Goal: Task Accomplishment & Management: Manage account settings

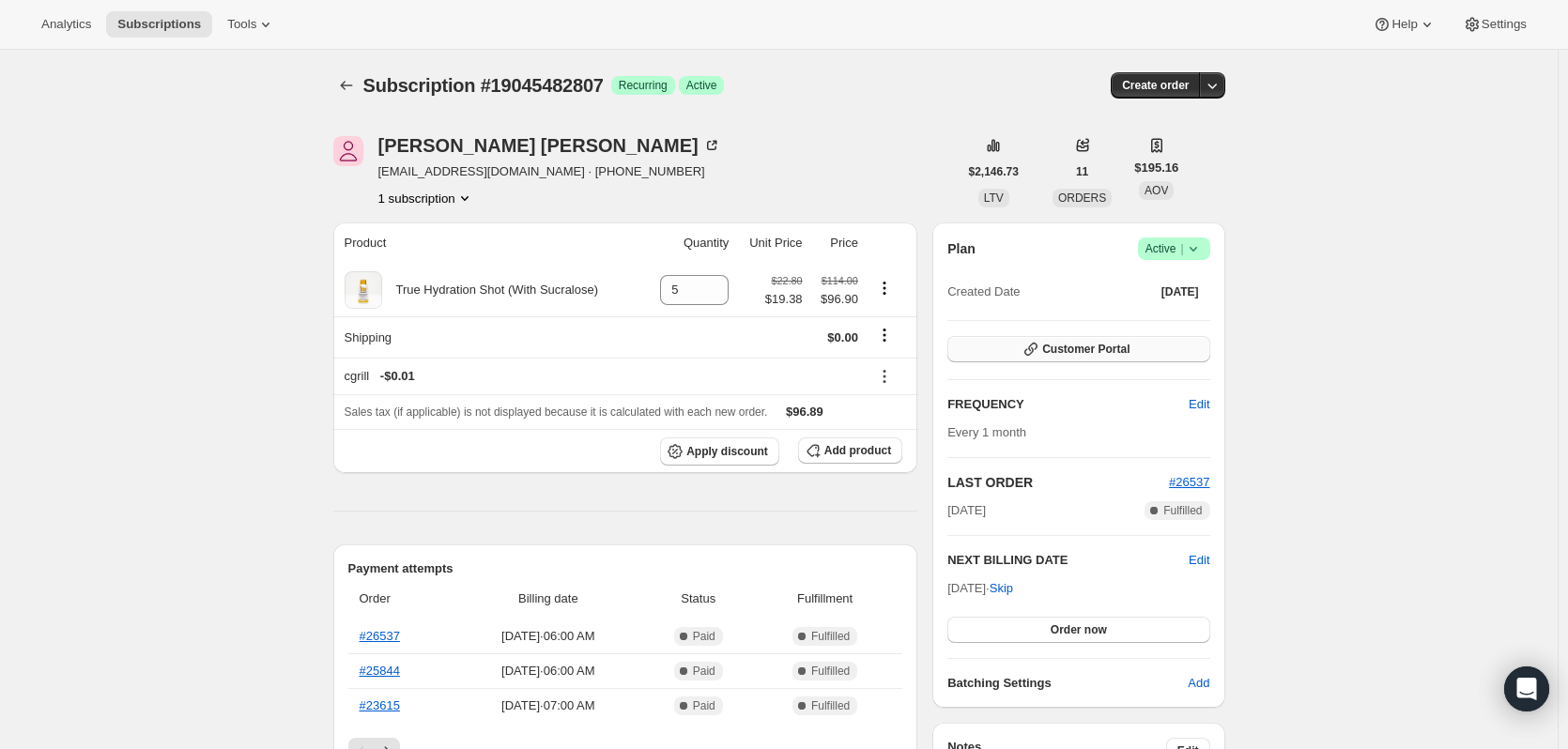
click at [1024, 349] on button "Customer Portal" at bounding box center [1078, 349] width 262 height 26
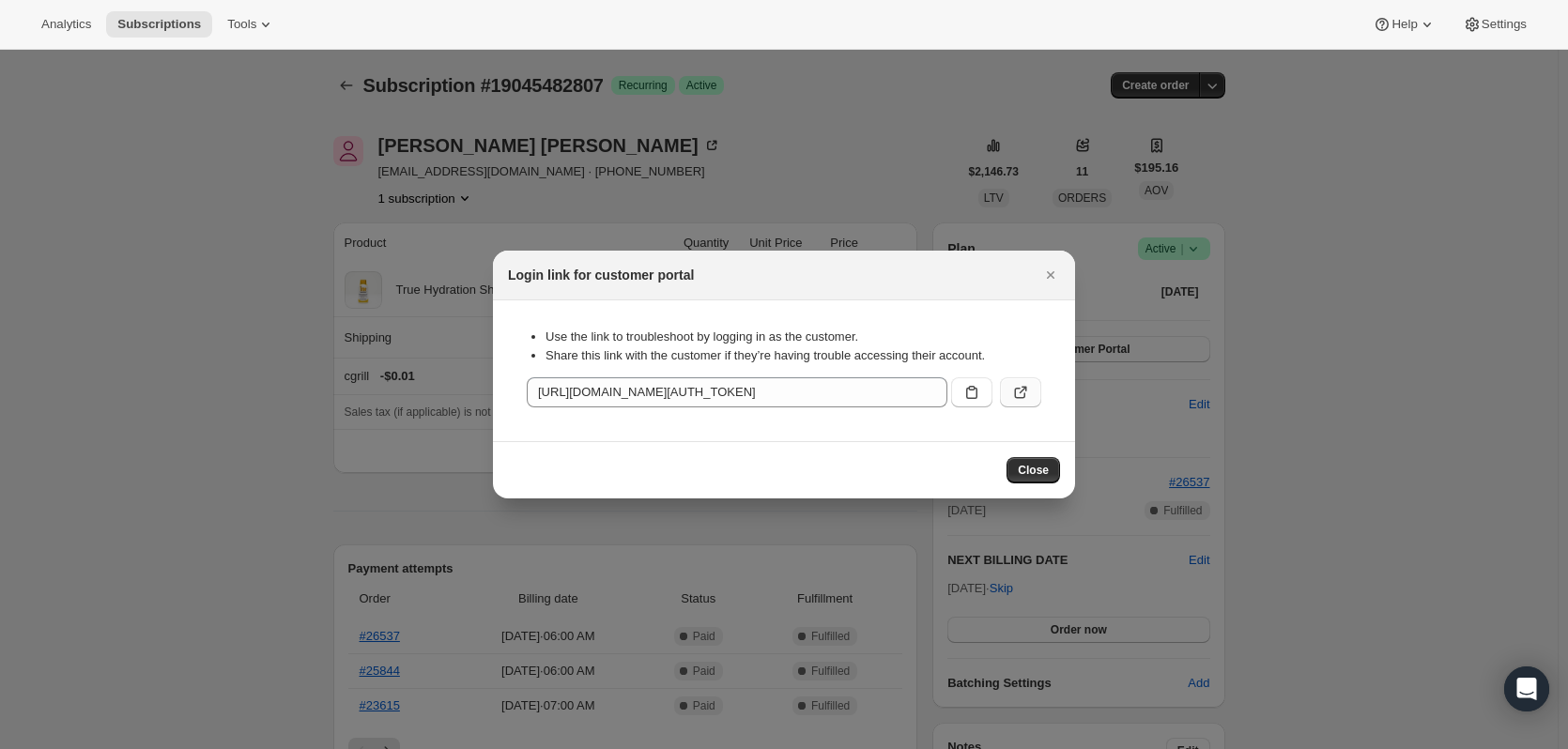
click at [1028, 387] on icon ":rc2:" at bounding box center [1020, 392] width 19 height 19
click at [1053, 272] on icon "Close" at bounding box center [1051, 275] width 8 height 8
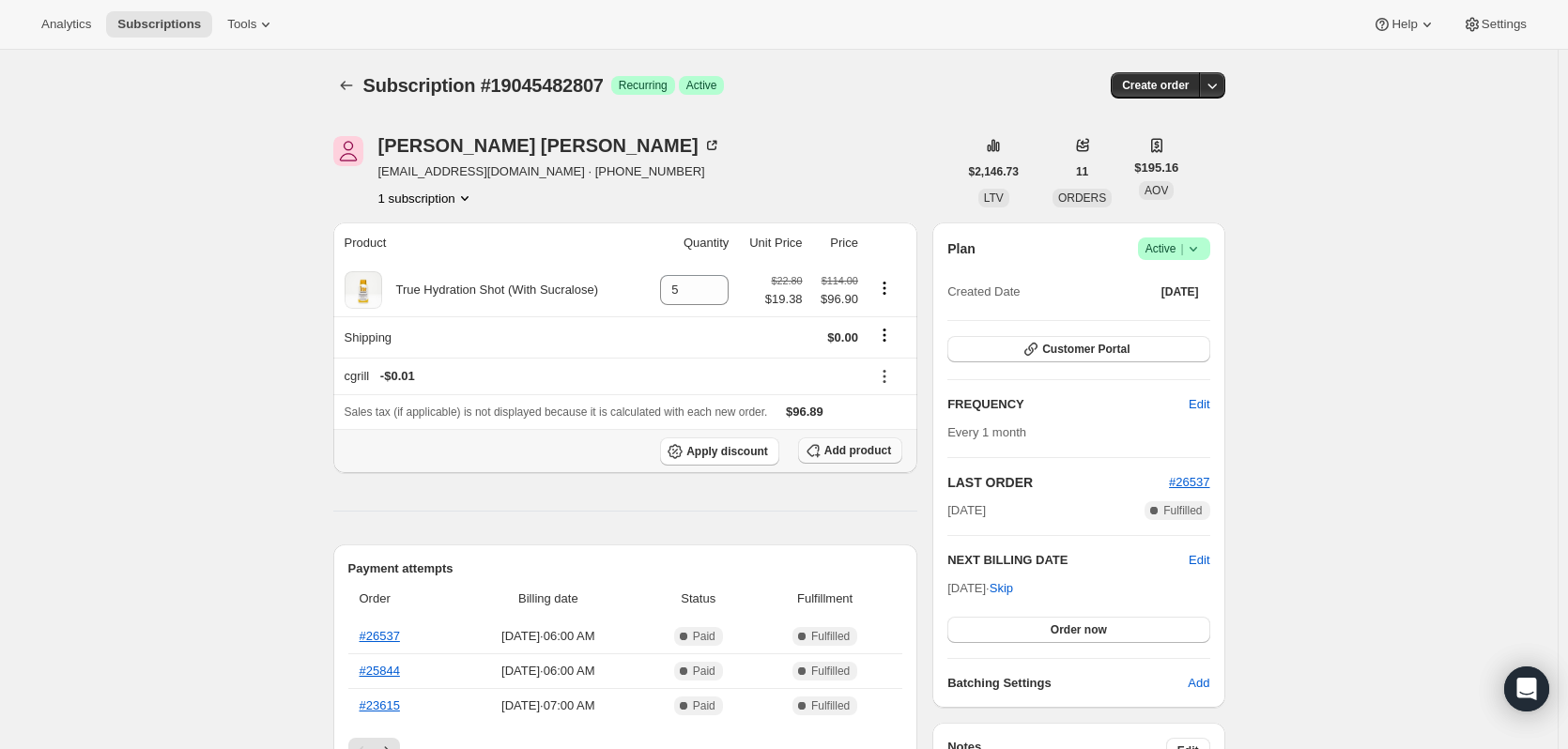
click at [879, 450] on span "Add product" at bounding box center [858, 450] width 67 height 15
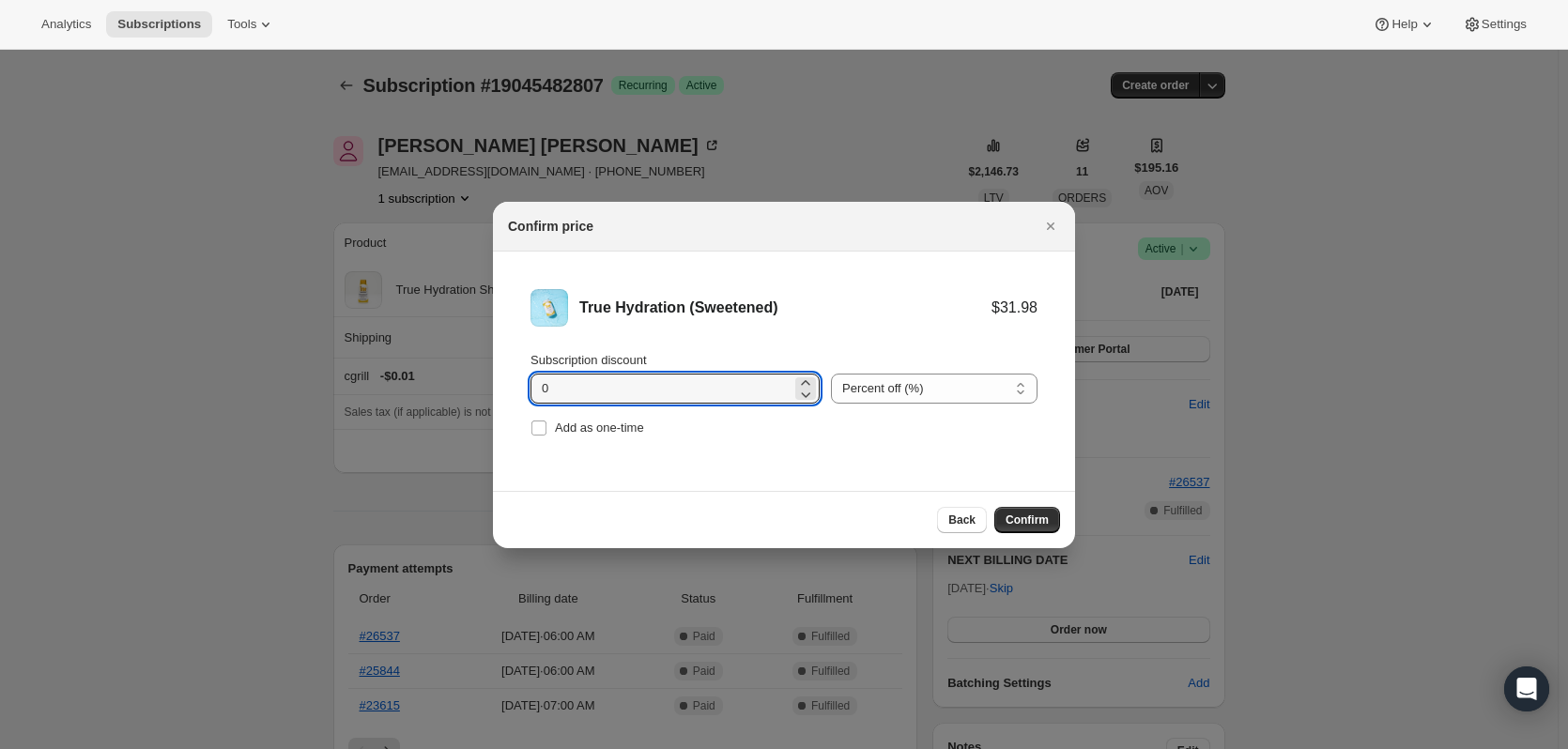
drag, startPoint x: 641, startPoint y: 384, endPoint x: 477, endPoint y: 389, distance: 164.1
type input "15"
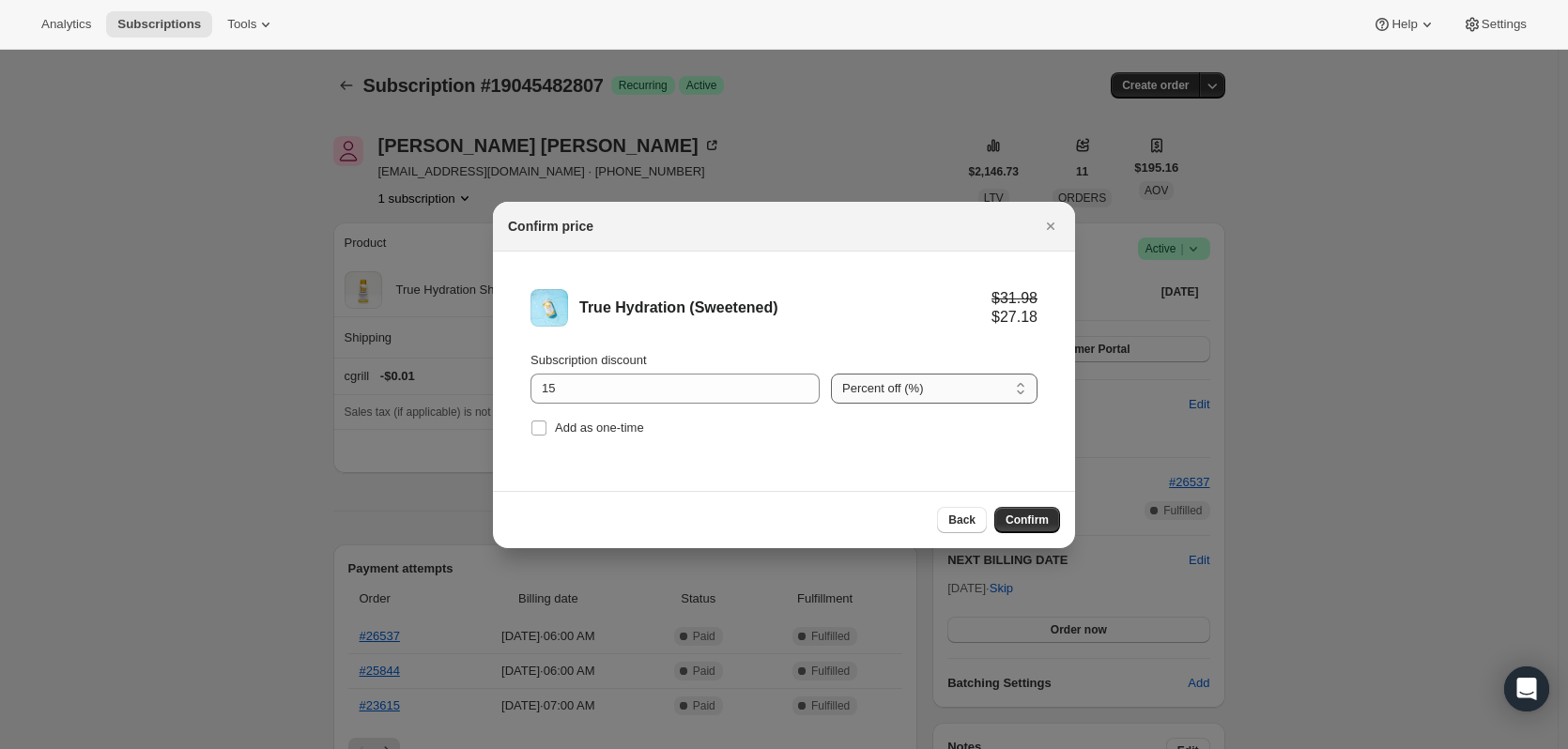
click at [943, 382] on select "Percent off (%) Amount off ($)" at bounding box center [933, 388] width 206 height 30
drag, startPoint x: 988, startPoint y: 338, endPoint x: 992, endPoint y: 405, distance: 67.1
click at [986, 338] on li "True Hydration (Sweetened) $31.98 $27.18 Subscription discount 15 Percent off (…" at bounding box center [784, 365] width 582 height 227
click at [1033, 519] on span "Confirm" at bounding box center [1027, 519] width 43 height 15
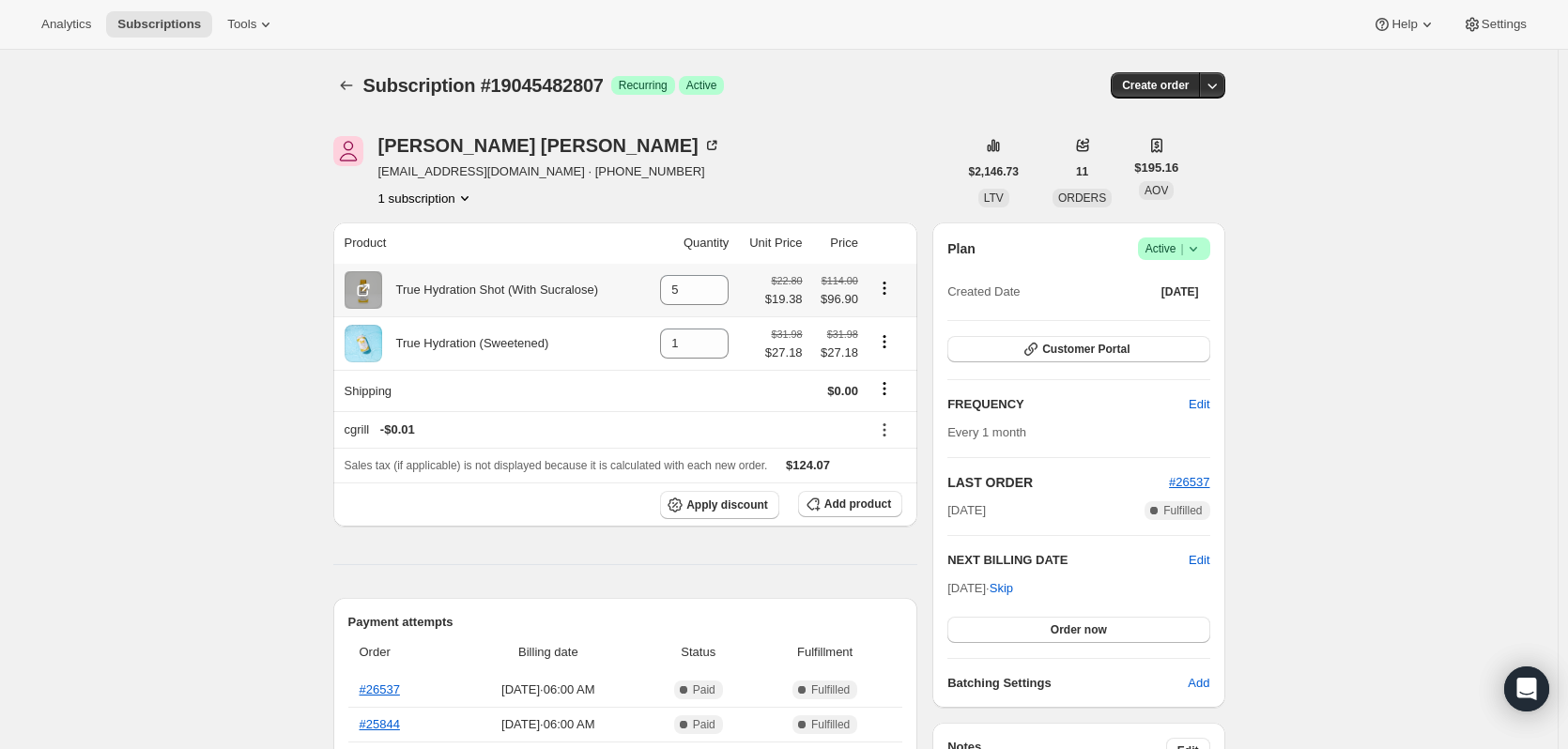
click at [891, 288] on icon "Product actions" at bounding box center [883, 287] width 19 height 19
click at [885, 289] on icon "Product actions" at bounding box center [883, 287] width 3 height 3
click at [719, 296] on icon at bounding box center [714, 295] width 19 height 19
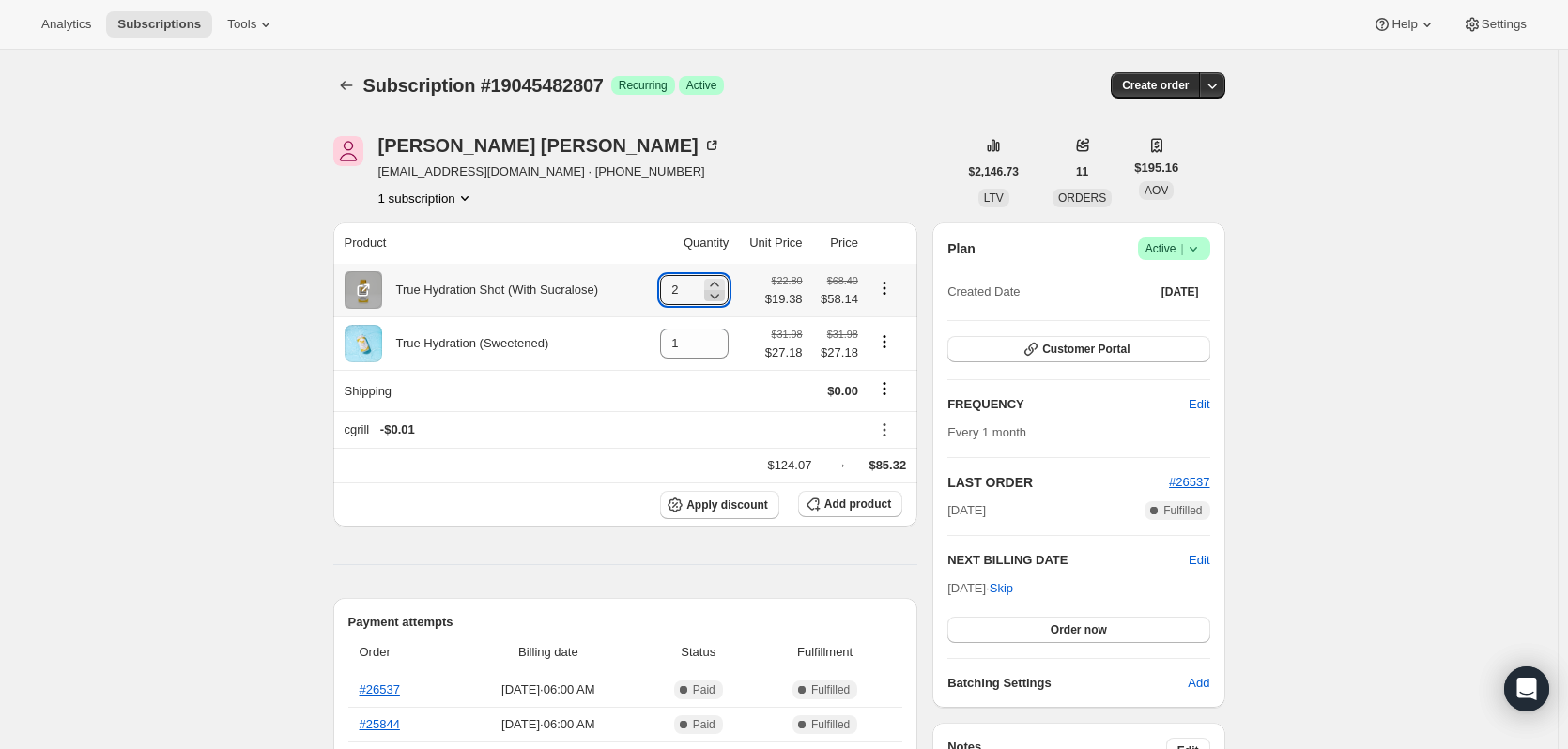
click at [719, 296] on icon at bounding box center [714, 295] width 19 height 19
type input "0"
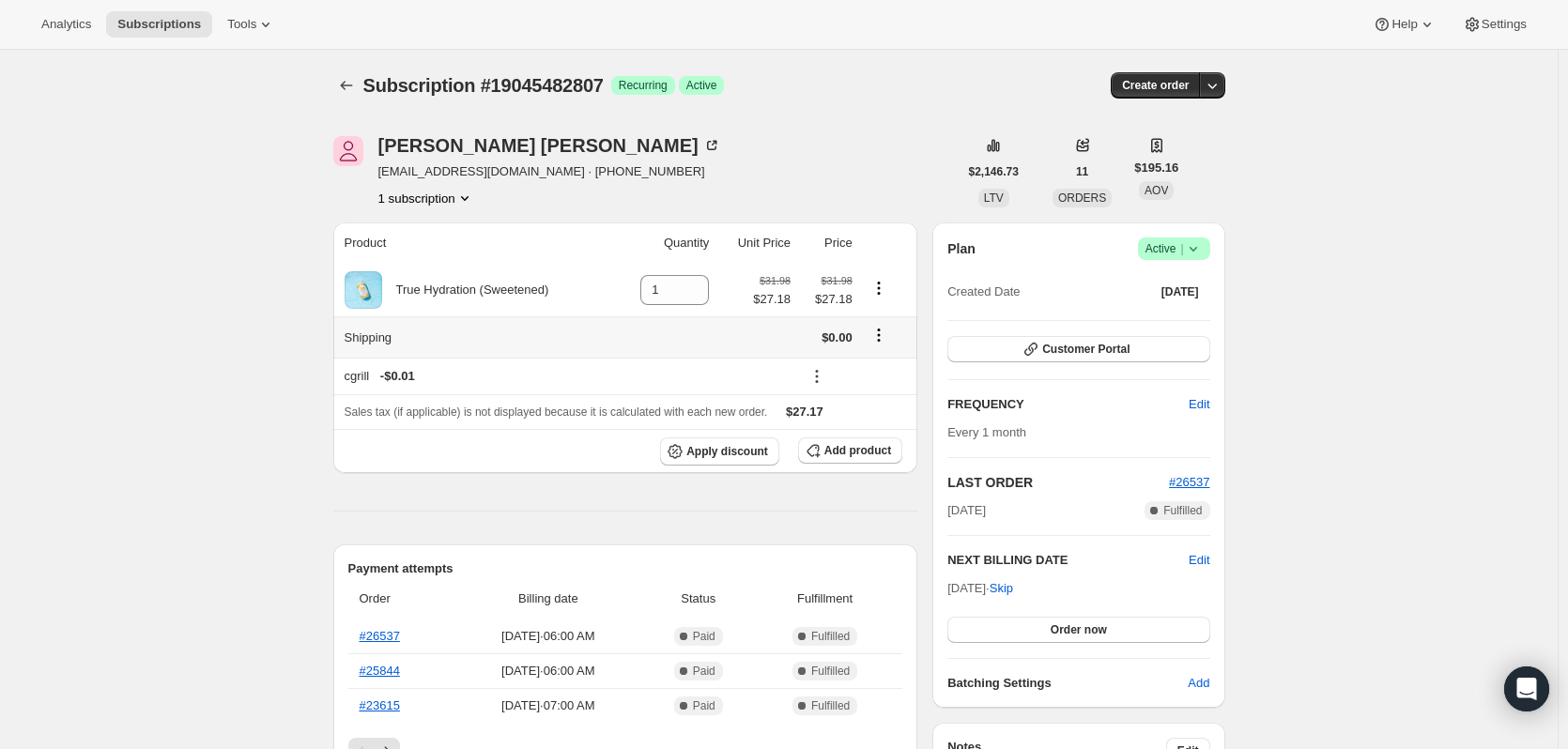
click at [894, 331] on button "Shipping actions" at bounding box center [878, 334] width 30 height 21
click at [870, 384] on button "Edit shipping rate" at bounding box center [880, 372] width 105 height 30
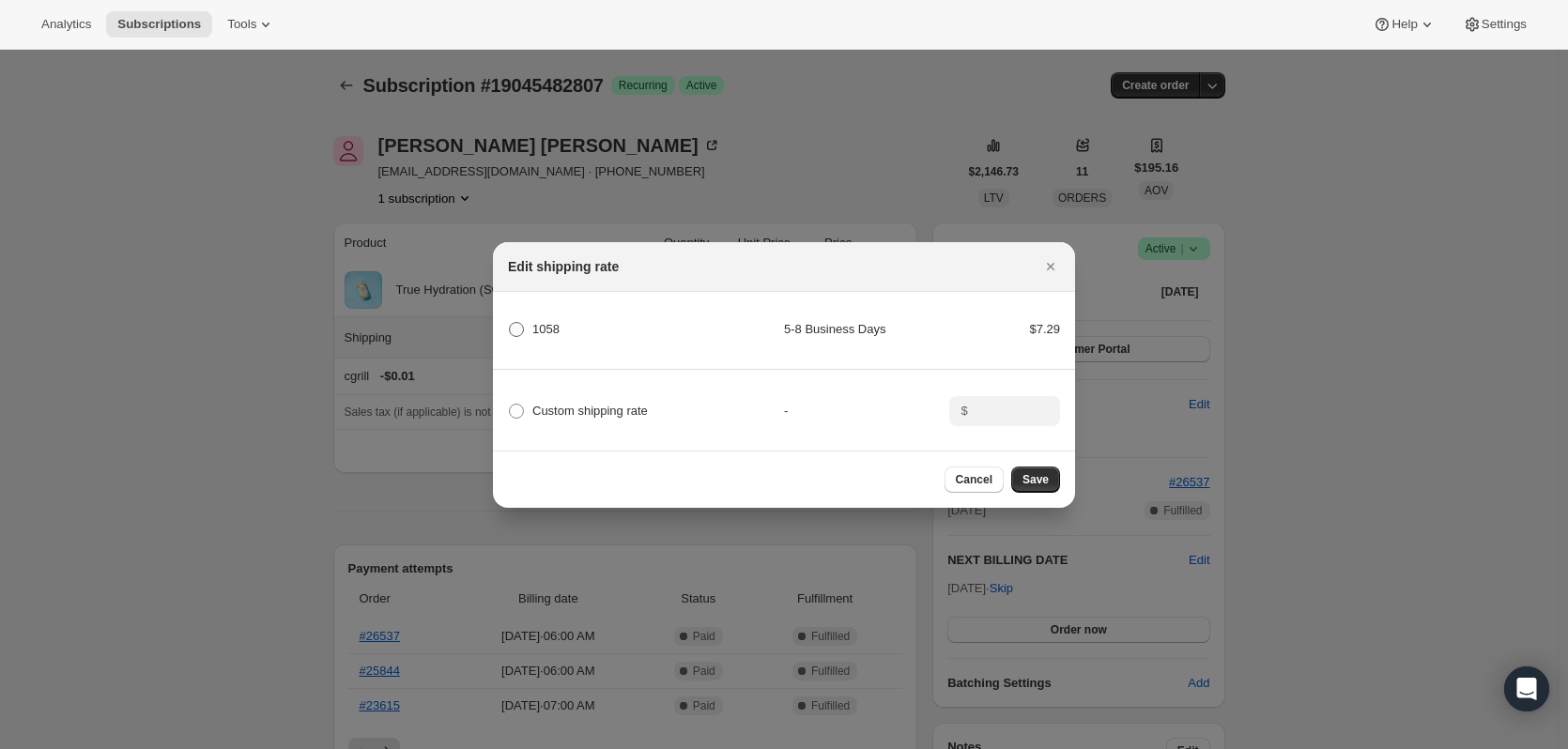
click at [543, 325] on span "1058" at bounding box center [546, 329] width 27 height 14
click at [510, 323] on input "1058" at bounding box center [509, 322] width 1 height 1
radio input "true"
click at [545, 324] on span "1058" at bounding box center [546, 329] width 27 height 14
click at [510, 323] on input "1058" at bounding box center [509, 322] width 1 height 1
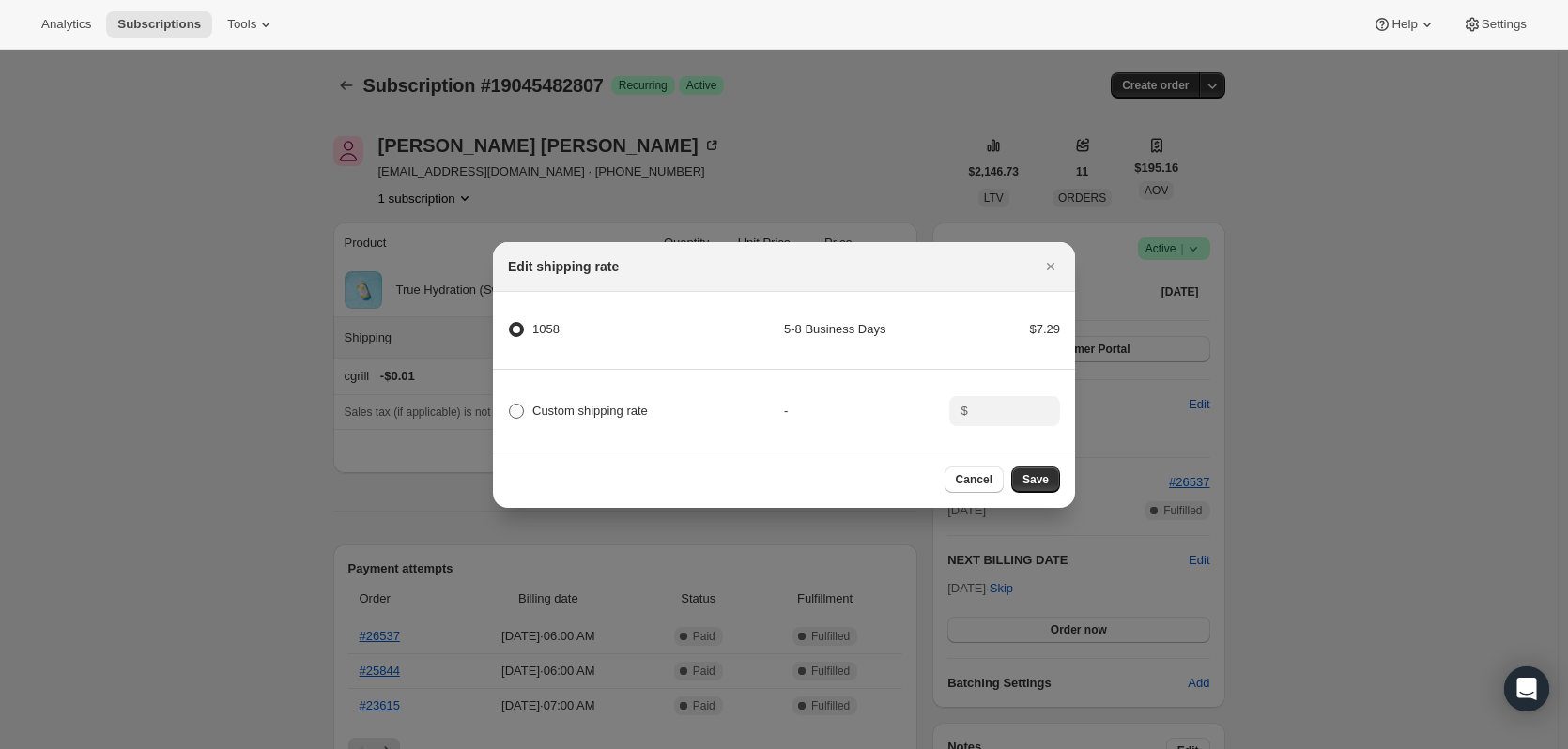
click at [571, 408] on span "Custom shipping rate" at bounding box center [590, 411] width 115 height 14
click at [510, 405] on input "Custom shipping rate" at bounding box center [509, 404] width 1 height 1
radio input "true"
click at [548, 322] on span "1058" at bounding box center [546, 329] width 27 height 14
click at [510, 322] on input "1058" at bounding box center [509, 322] width 1 height 1
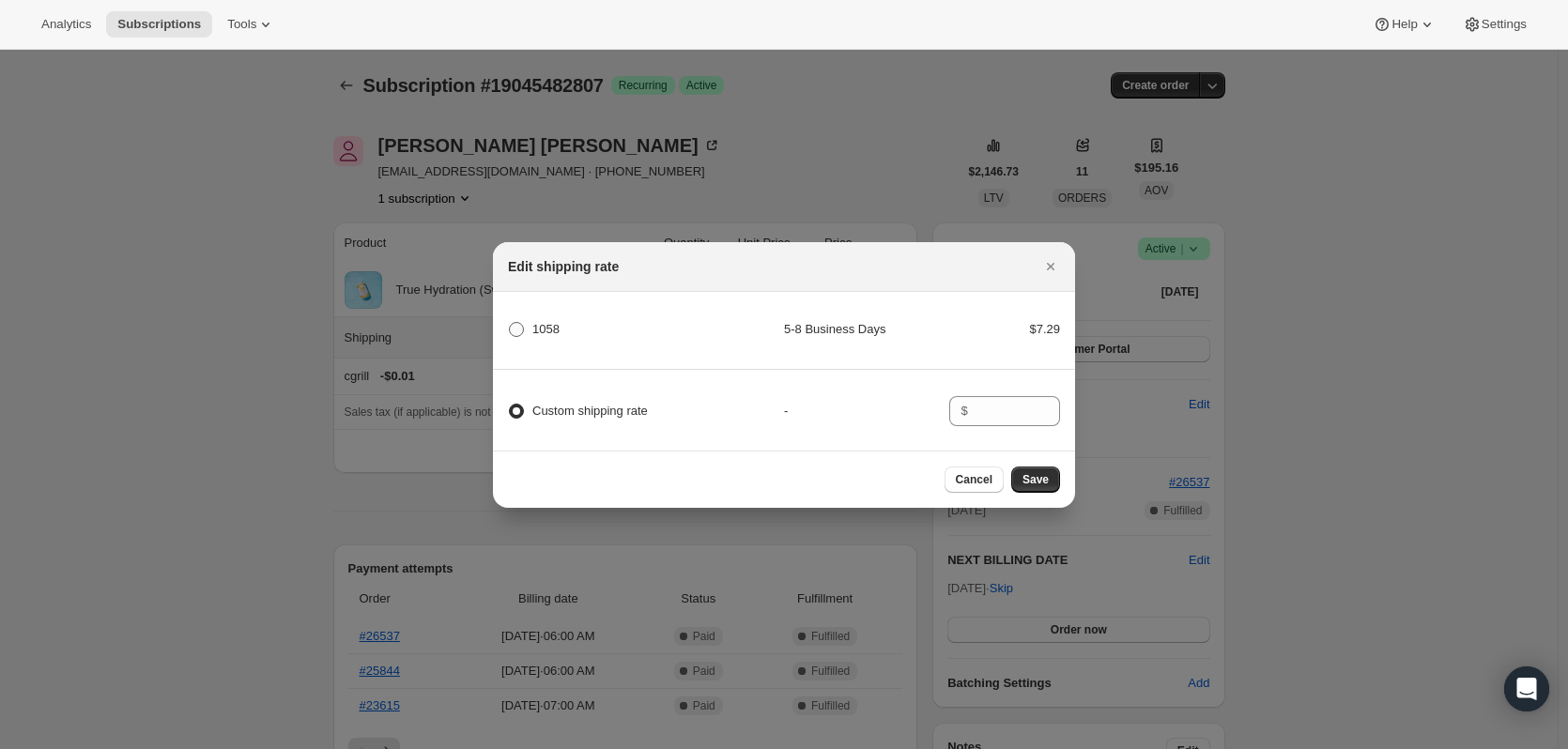
radio input "true"
radio input "false"
click at [1029, 477] on span "Save" at bounding box center [1035, 479] width 26 height 15
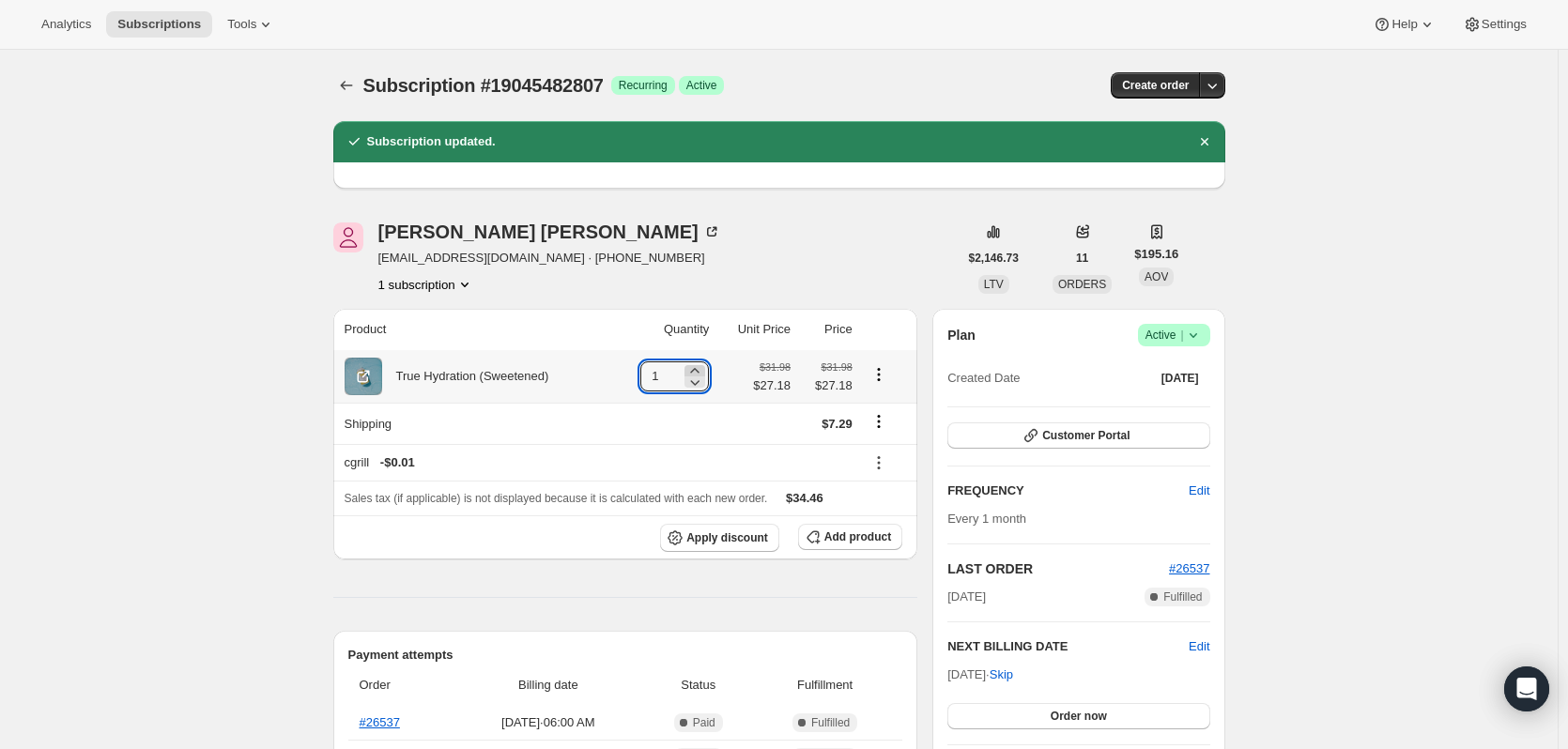
click at [699, 370] on icon at bounding box center [694, 370] width 9 height 5
type input "4"
click at [876, 408] on td at bounding box center [888, 423] width 59 height 41
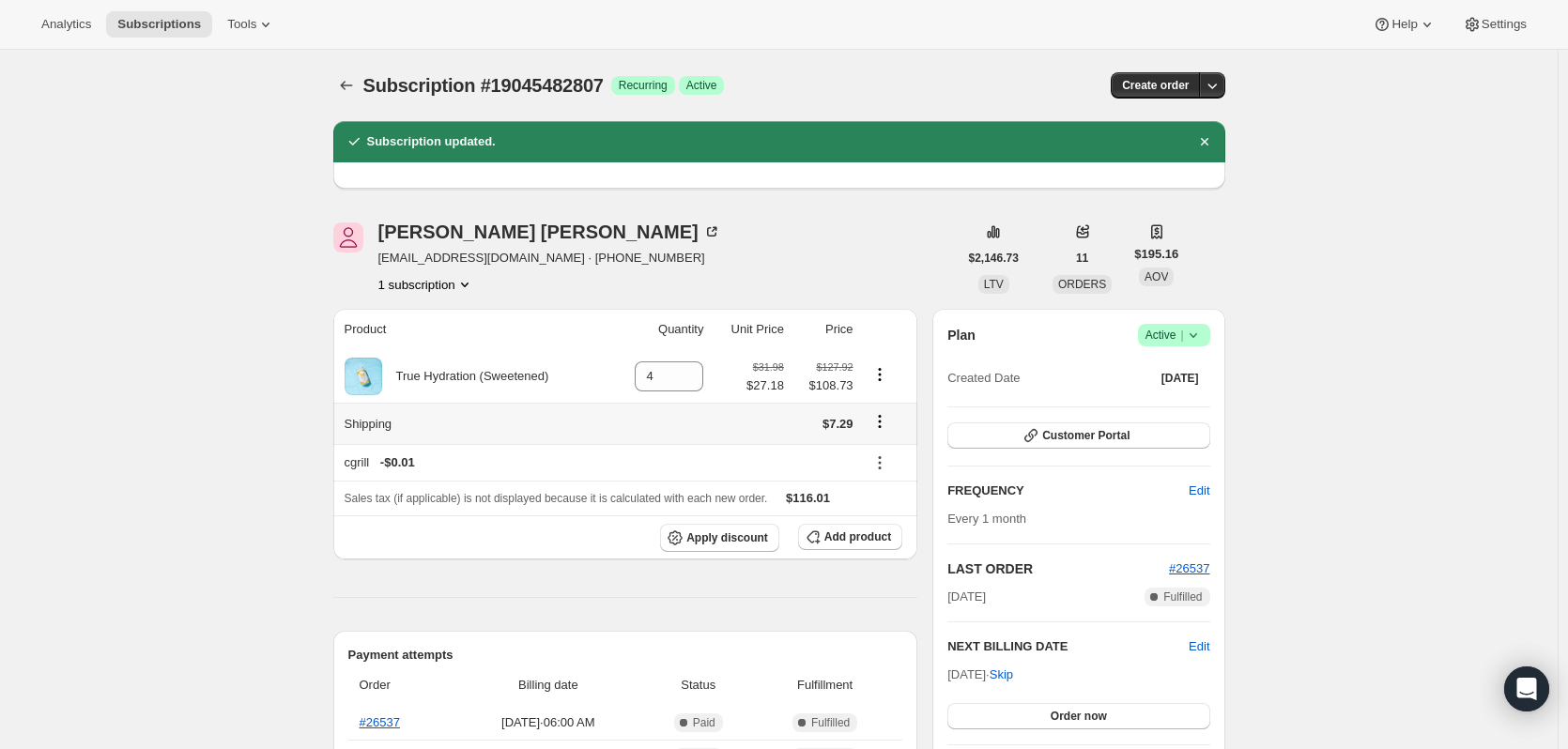
click at [886, 418] on icon "Shipping actions" at bounding box center [879, 420] width 19 height 19
click at [898, 460] on span "Edit shipping rate" at bounding box center [882, 459] width 94 height 14
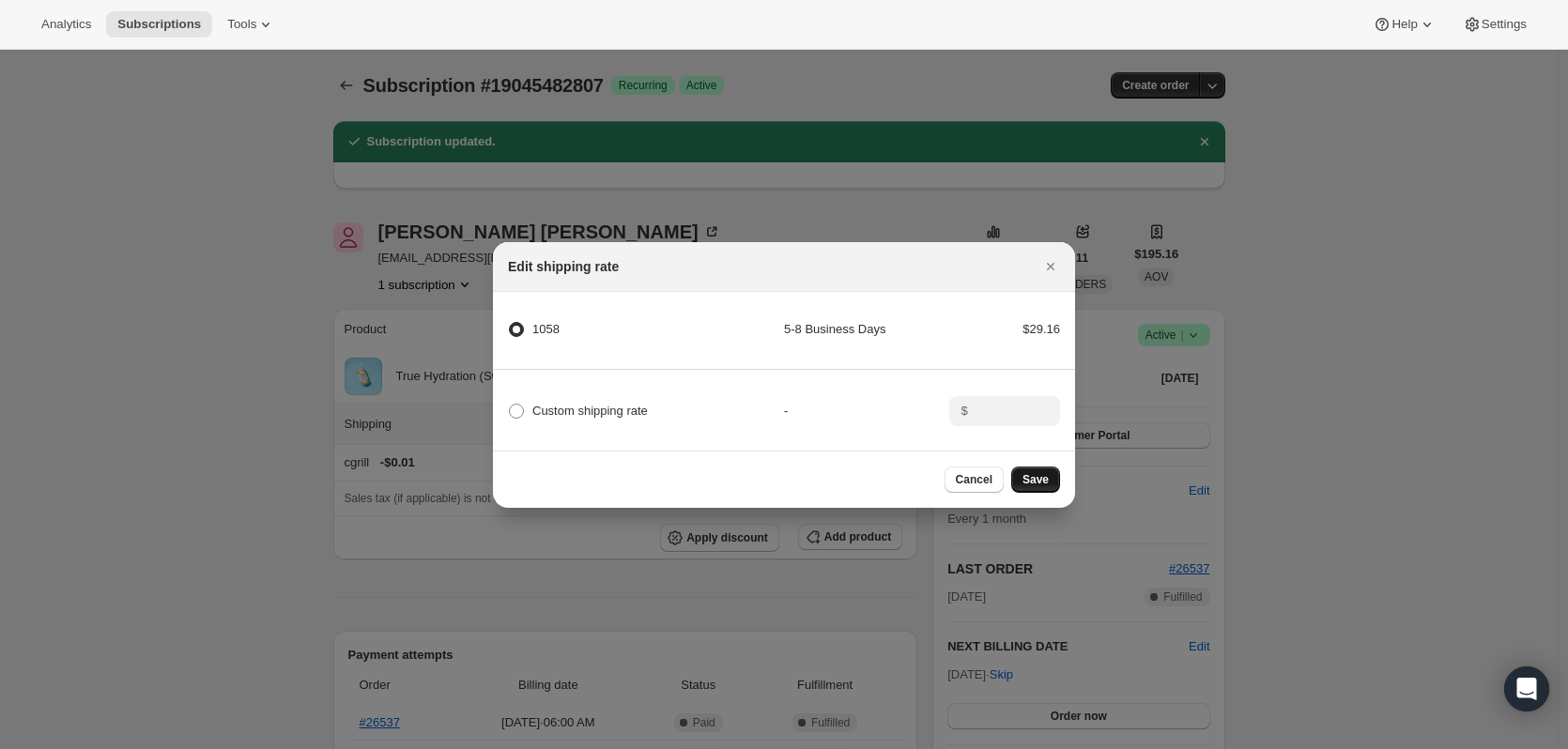
click at [1036, 487] on span "Save" at bounding box center [1035, 479] width 26 height 15
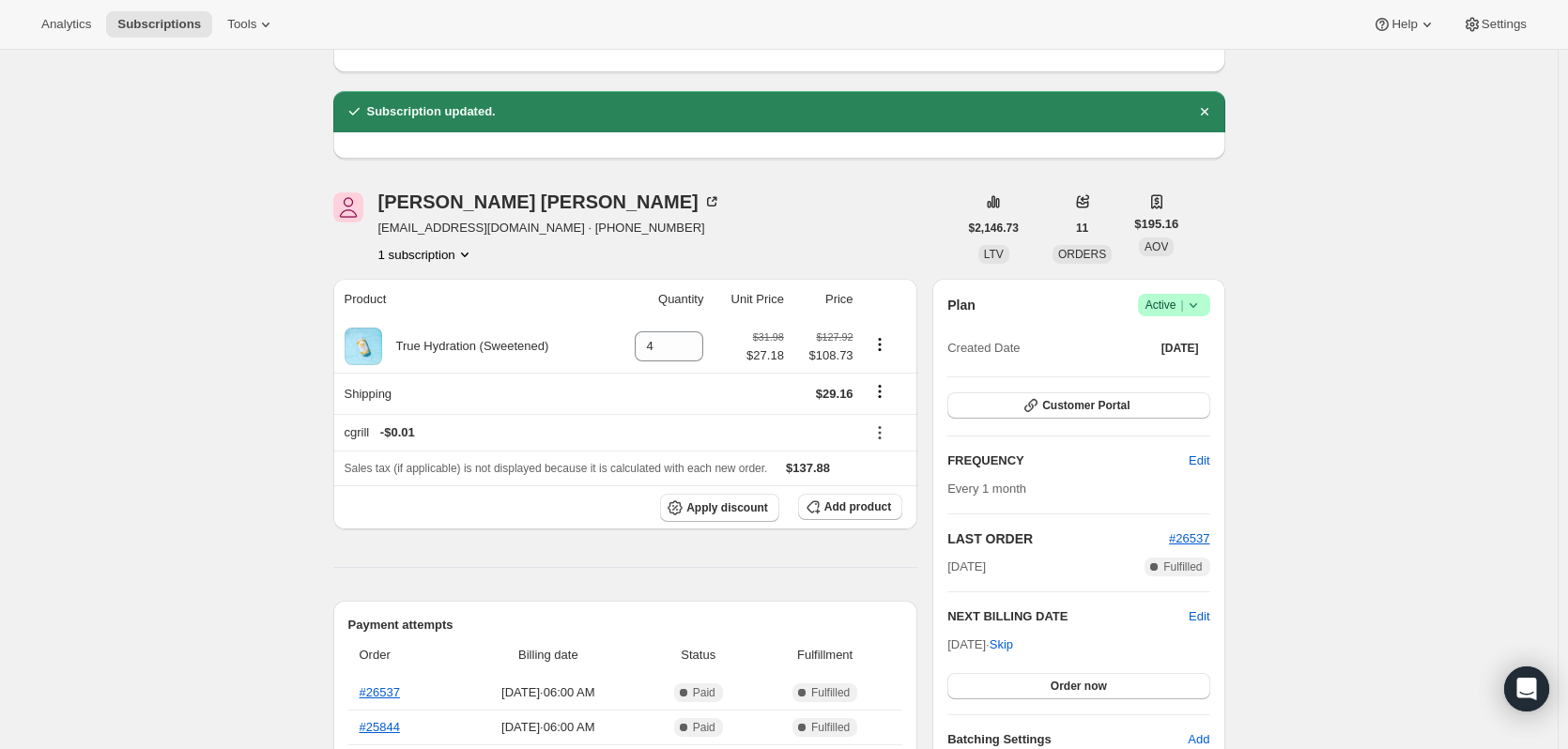
scroll to position [375, 0]
